Goal: Information Seeking & Learning: Learn about a topic

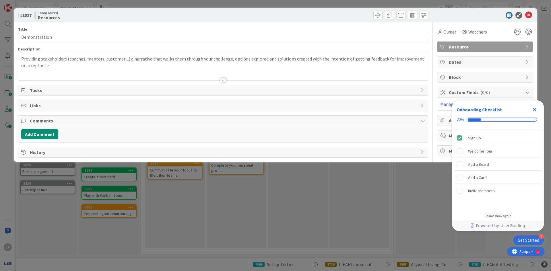
click at [254, 185] on div "ID 3527 Team Messi Resources Title 13 / 128 Demonstration Description Providing…" at bounding box center [275, 135] width 551 height 271
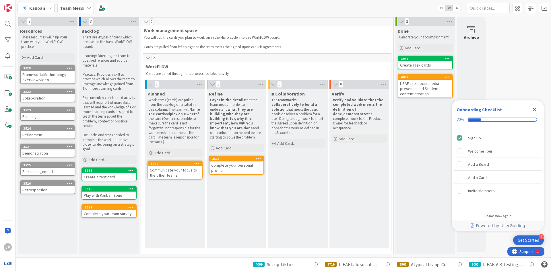
click at [537, 109] on icon "Close Checklist" at bounding box center [534, 109] width 7 height 7
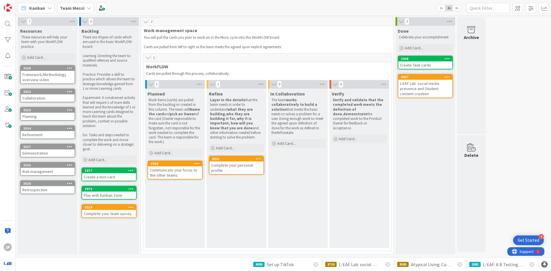
drag, startPoint x: 173, startPoint y: 191, endPoint x: 166, endPoint y: 198, distance: 9.9
click at [166, 199] on div "Planned Work items (cards) are pulled from the backlog or created in this colum…" at bounding box center [175, 168] width 60 height 159
